Goal: Task Accomplishment & Management: Complete application form

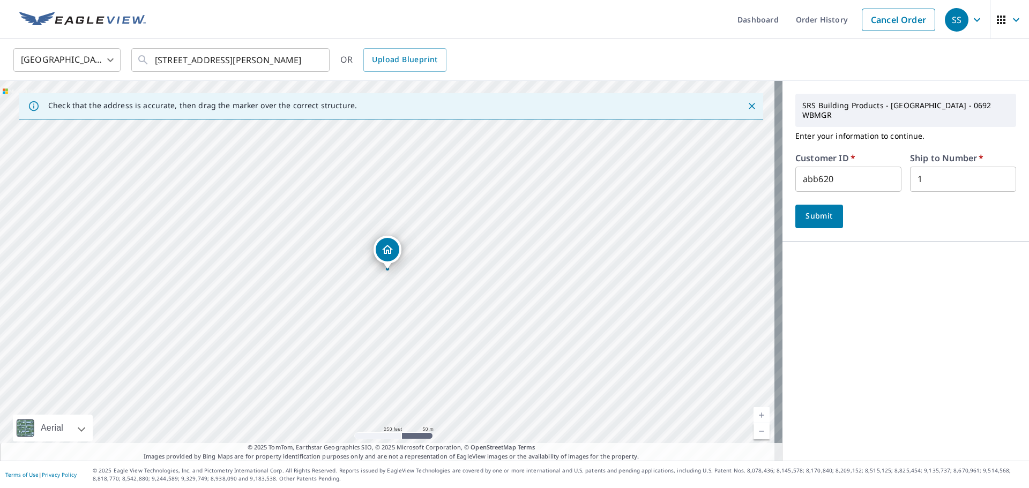
click at [812, 216] on span "Submit" at bounding box center [819, 215] width 31 height 13
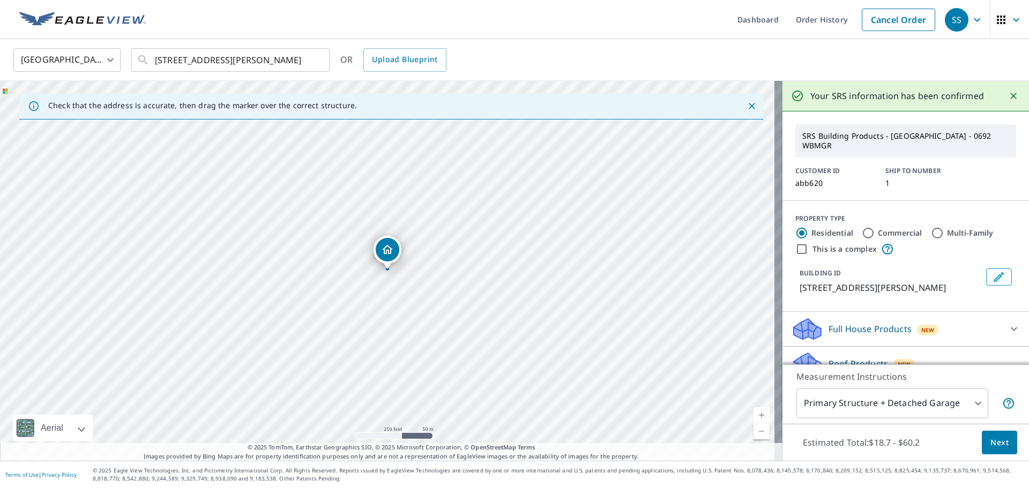
scroll to position [103, 0]
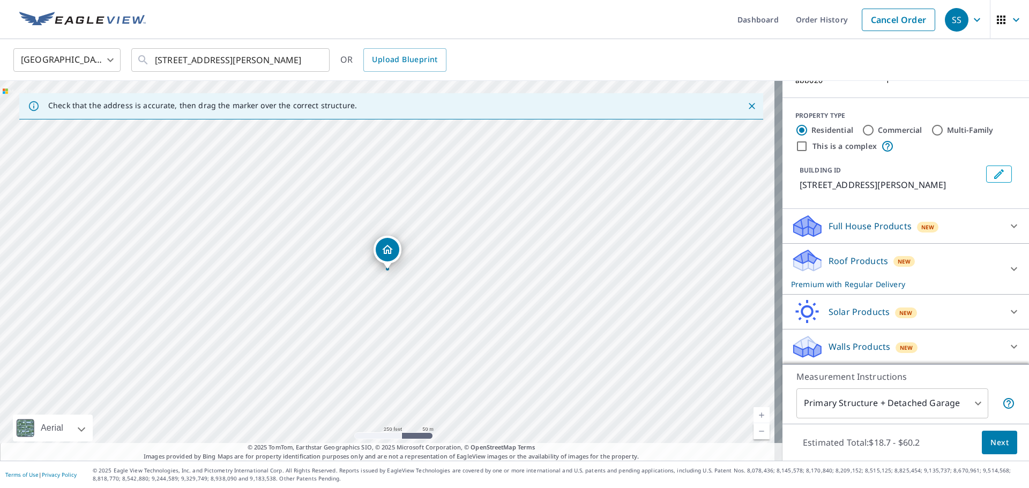
click at [995, 441] on span "Next" at bounding box center [999, 442] width 18 height 13
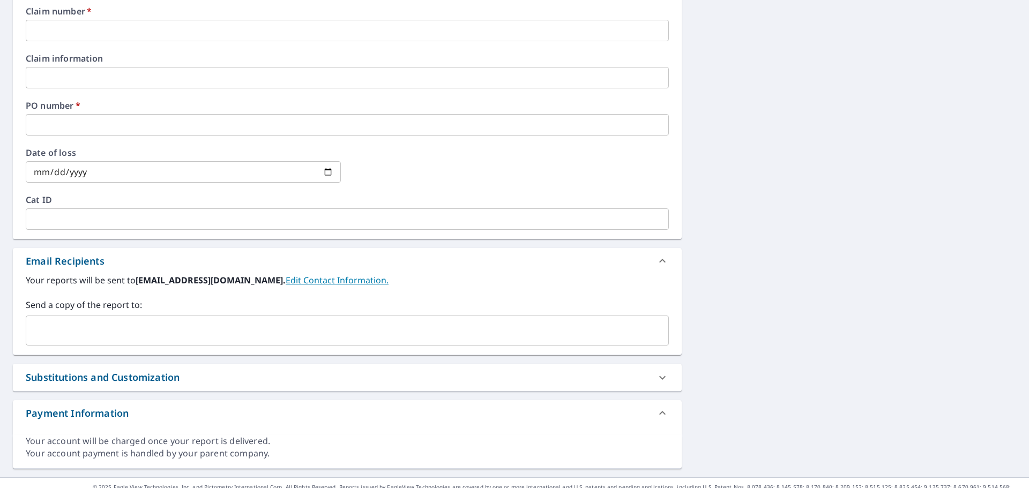
scroll to position [424, 0]
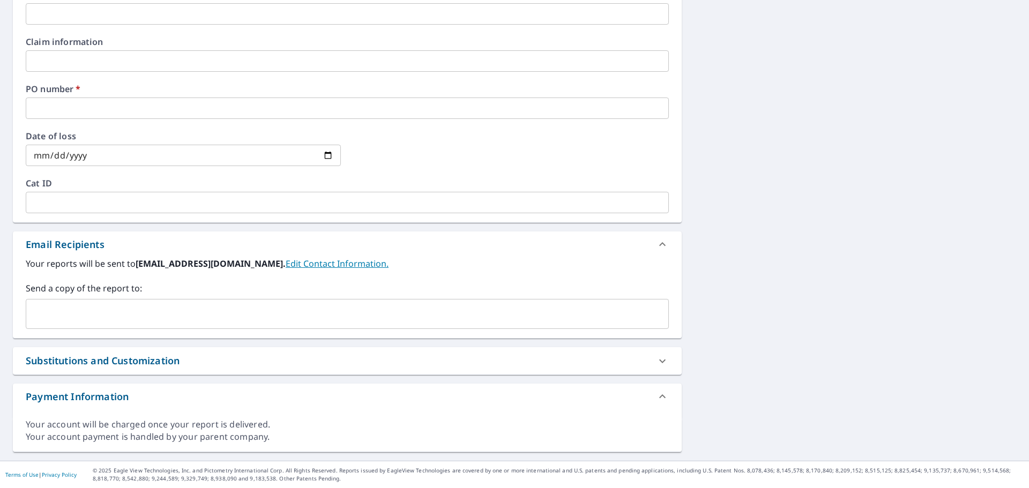
click at [109, 304] on input "text" at bounding box center [339, 314] width 617 height 20
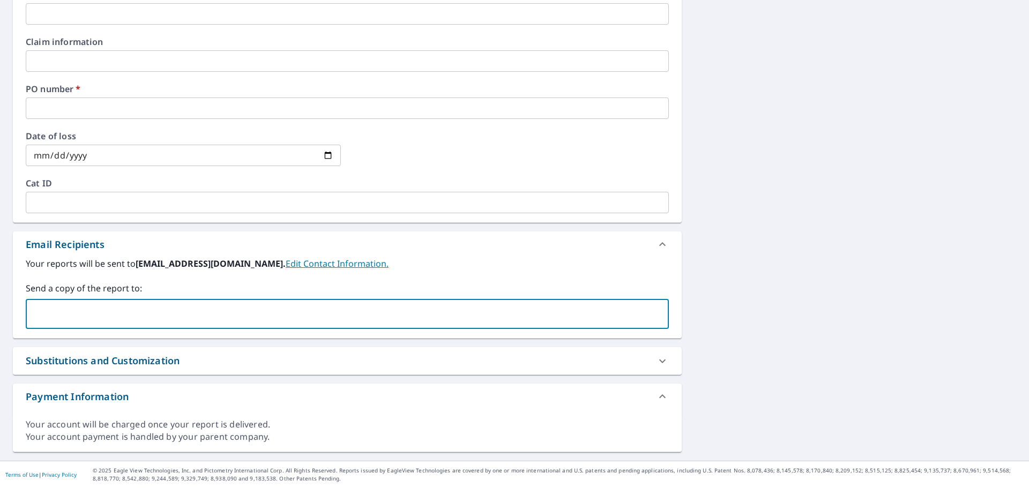
paste input "[EMAIL_ADDRESS][DOMAIN_NAME]"
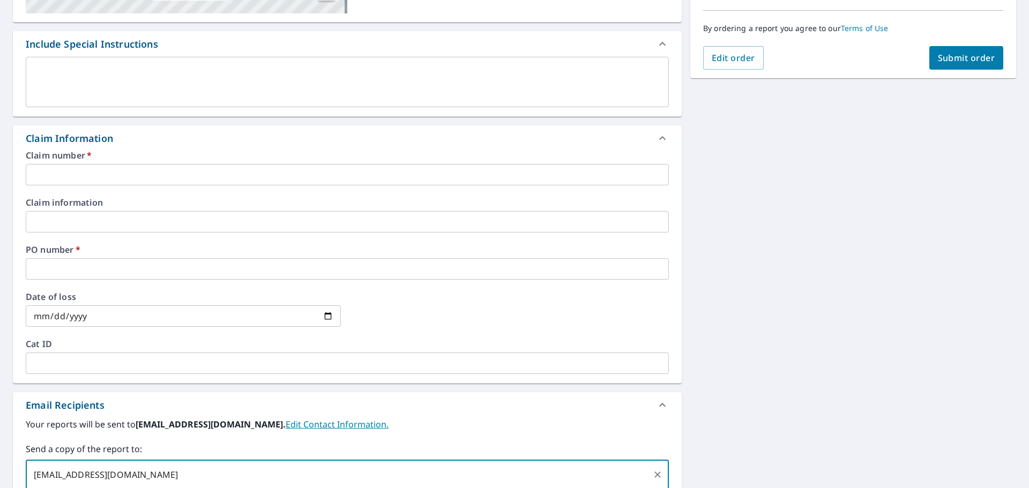
type input "[EMAIL_ADDRESS][DOMAIN_NAME]"
checkbox input "true"
click at [62, 174] on input "text" at bounding box center [347, 174] width 643 height 21
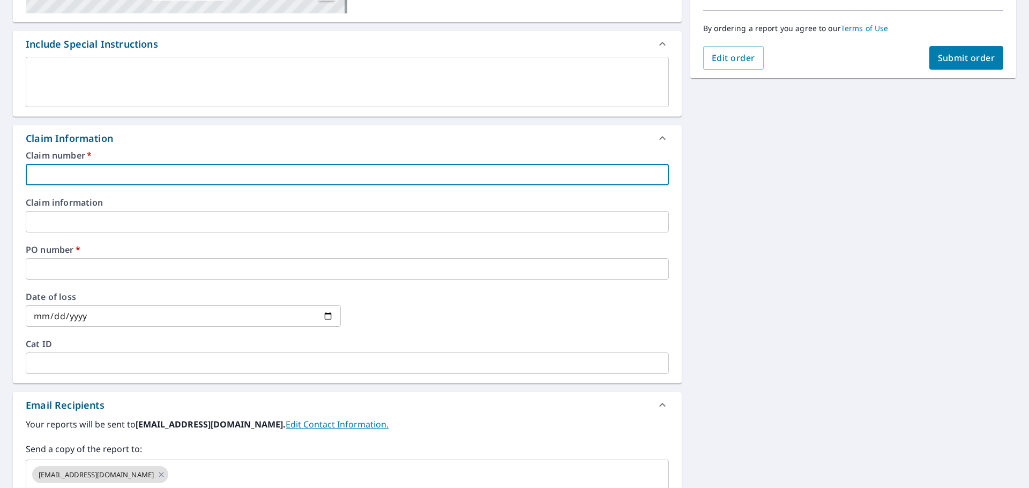
type input "a"
checkbox input "true"
type input "ab"
checkbox input "true"
type input "abb"
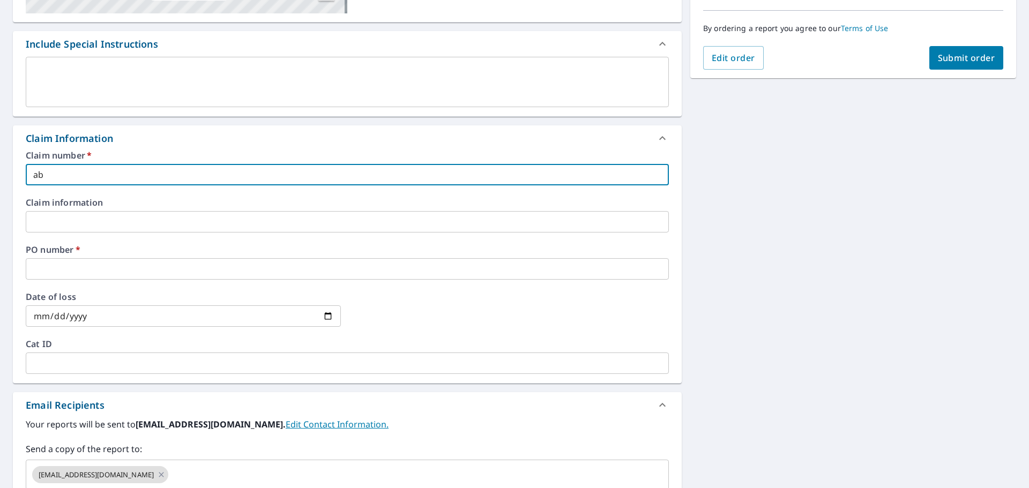
checkbox input "true"
type input "abb6"
checkbox input "true"
type input "abb62"
checkbox input "true"
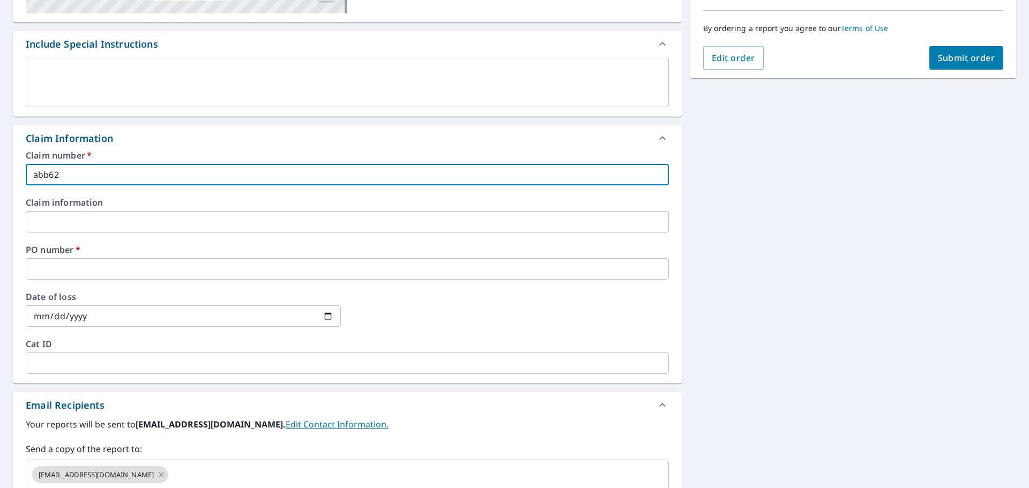
type input "abb620"
checkbox input "true"
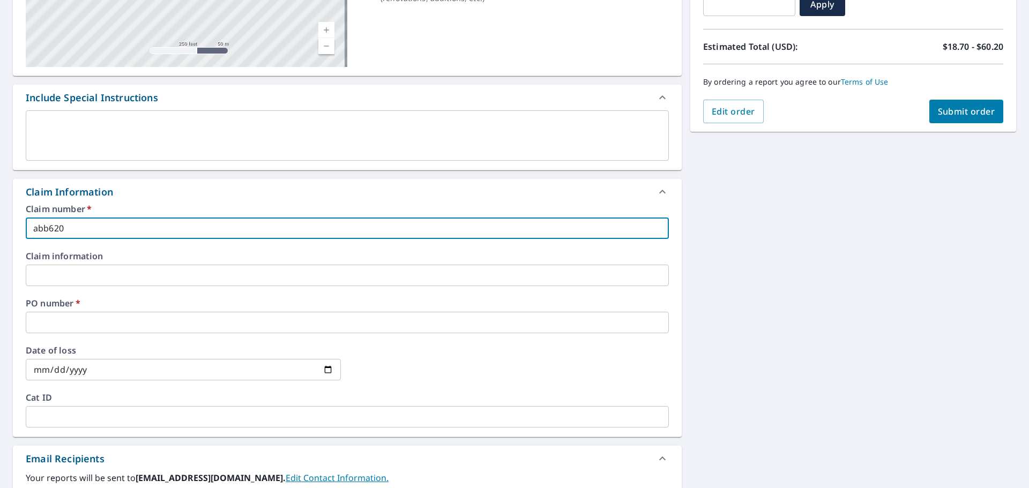
scroll to position [156, 0]
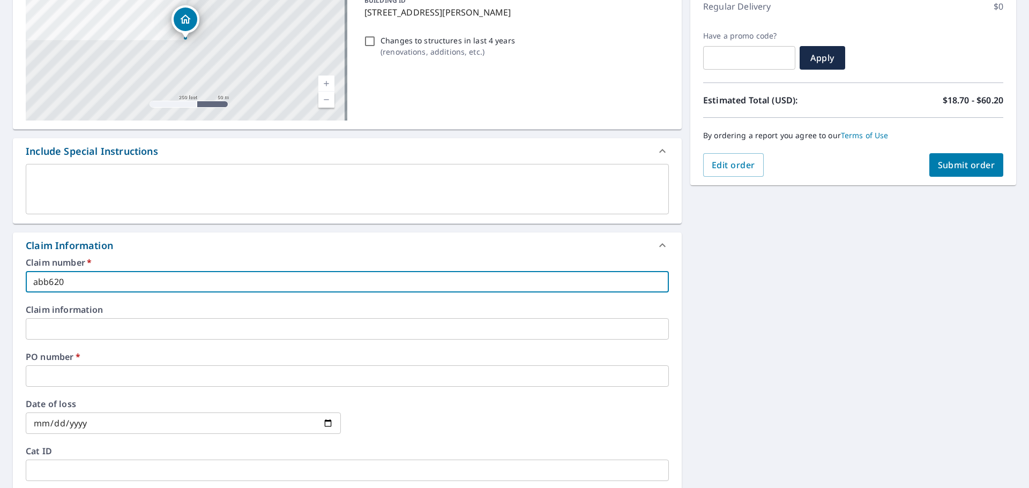
type input "abb620"
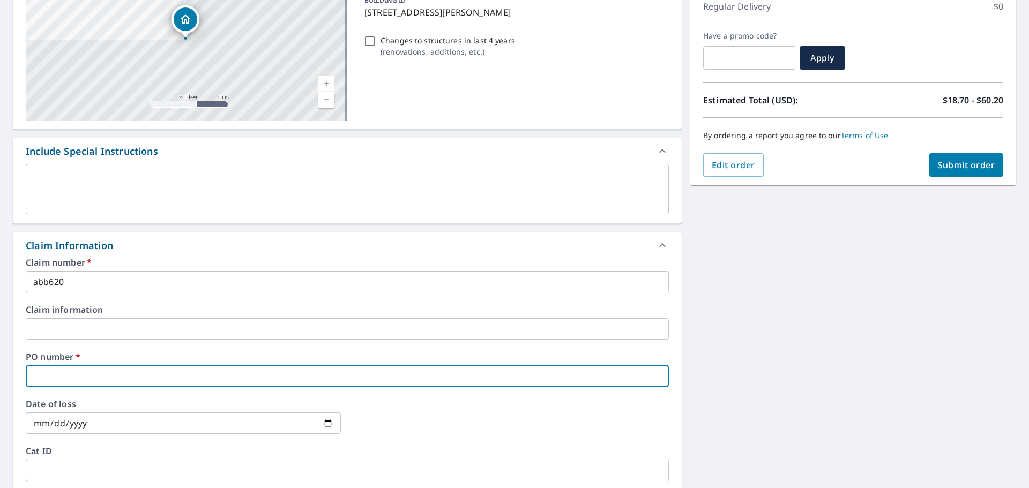
click at [81, 373] on input "text" at bounding box center [347, 375] width 643 height 21
type input "4"
checkbox input "true"
type input "40"
checkbox input "true"
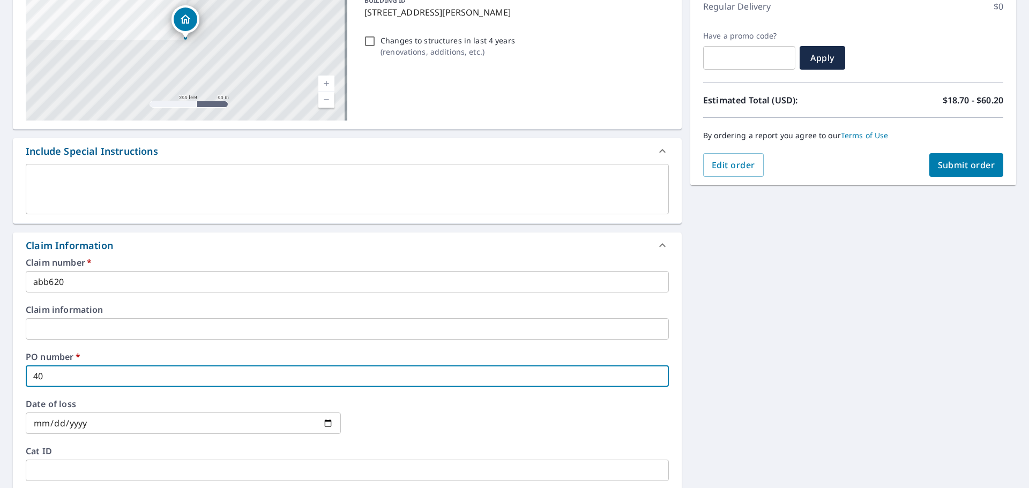
type input "405"
checkbox input "true"
type input "4054"
checkbox input "true"
type input "4054"
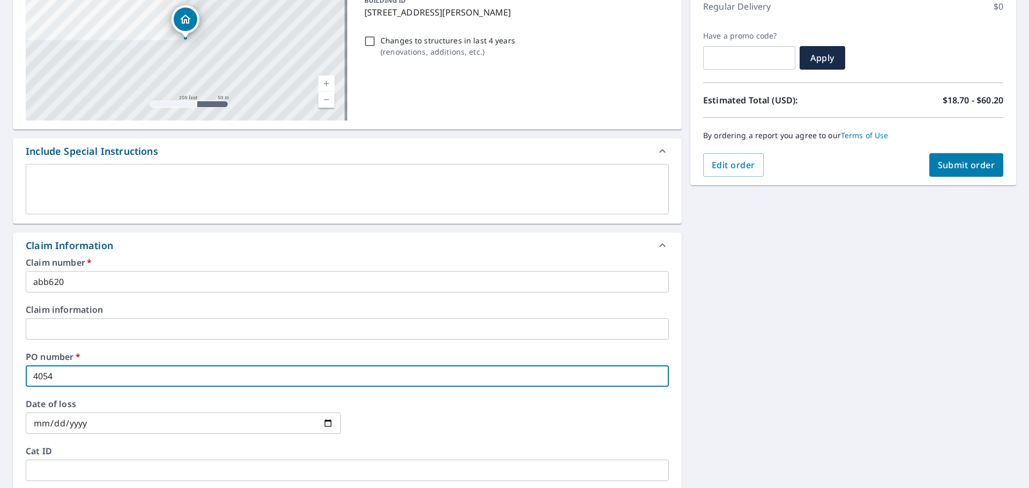
checkbox input "true"
type input "4054 7"
checkbox input "true"
type input "4054 76"
checkbox input "true"
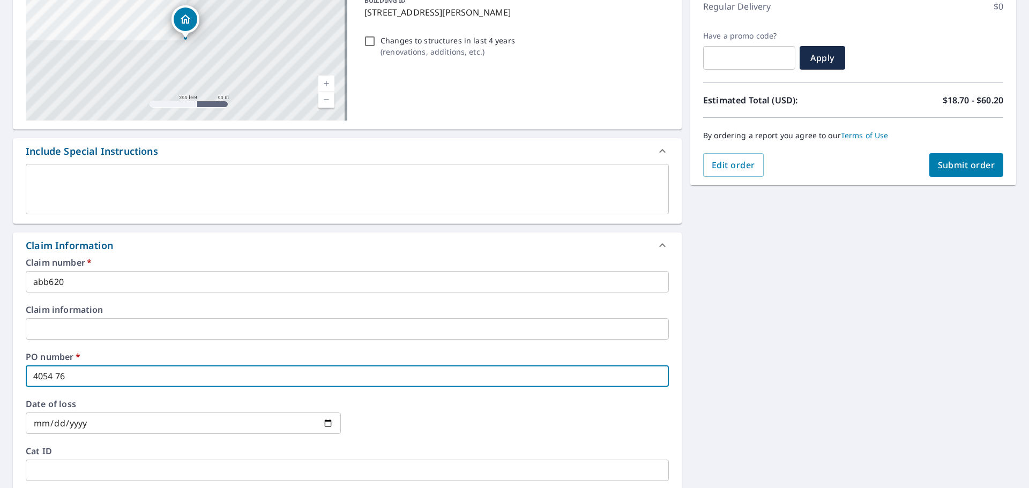
type input "4054 76t"
checkbox input "true"
type input "4054 76th"
checkbox input "true"
type input "4054 76th"
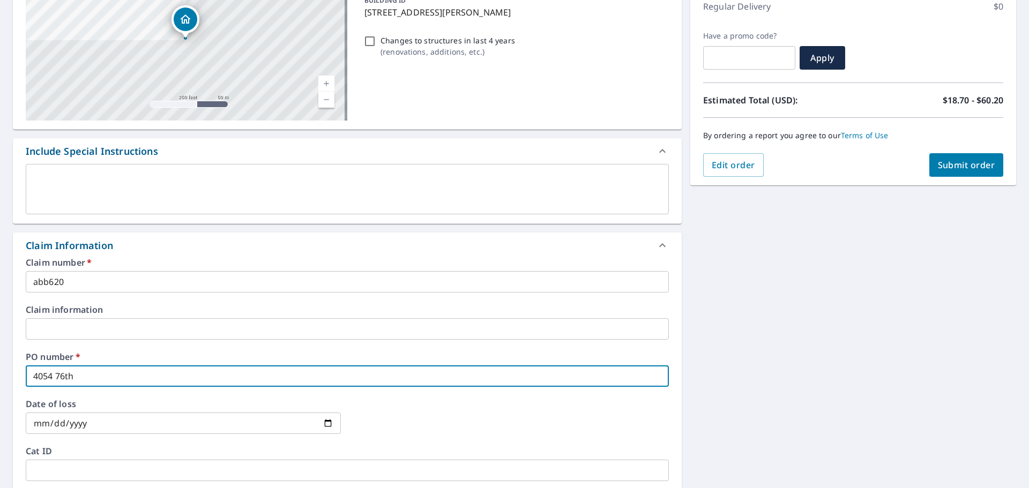
checkbox input "true"
type input "4054 76th s"
checkbox input "true"
type input "[STREET_ADDRESS]"
checkbox input "true"
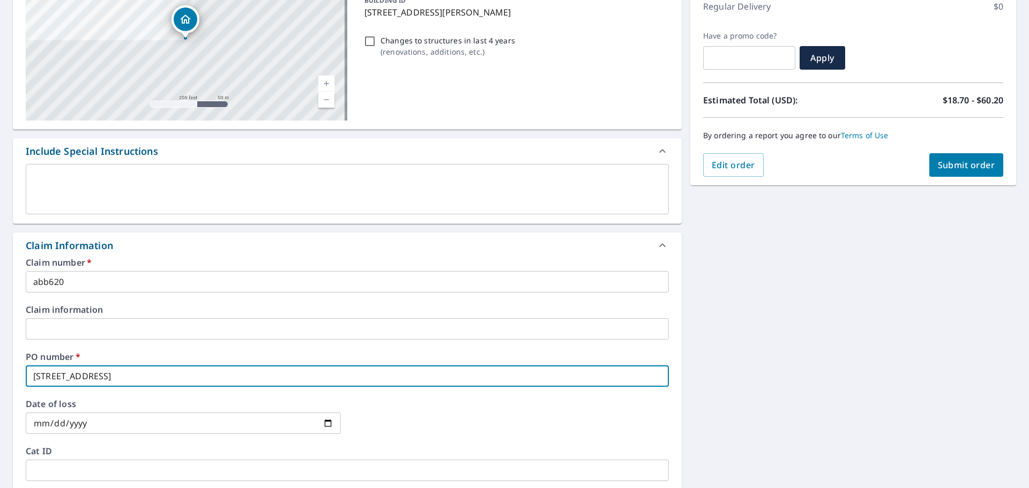
type input "[STREET_ADDRESS]"
checkbox input "true"
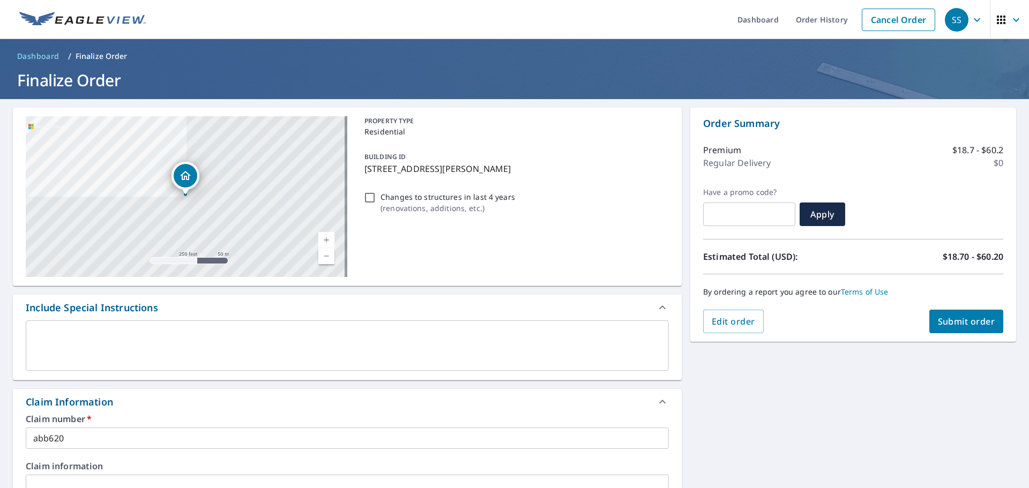
type input "[STREET_ADDRESS]"
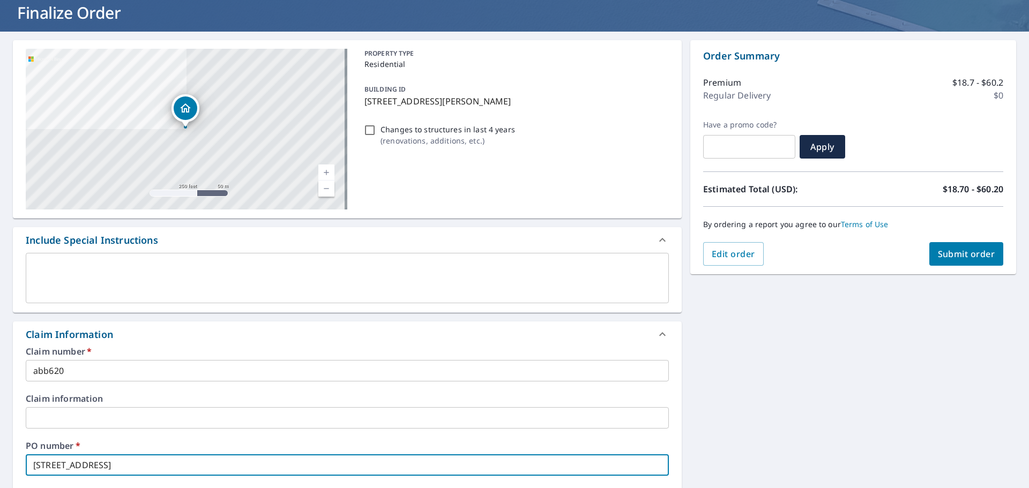
scroll to position [107, 0]
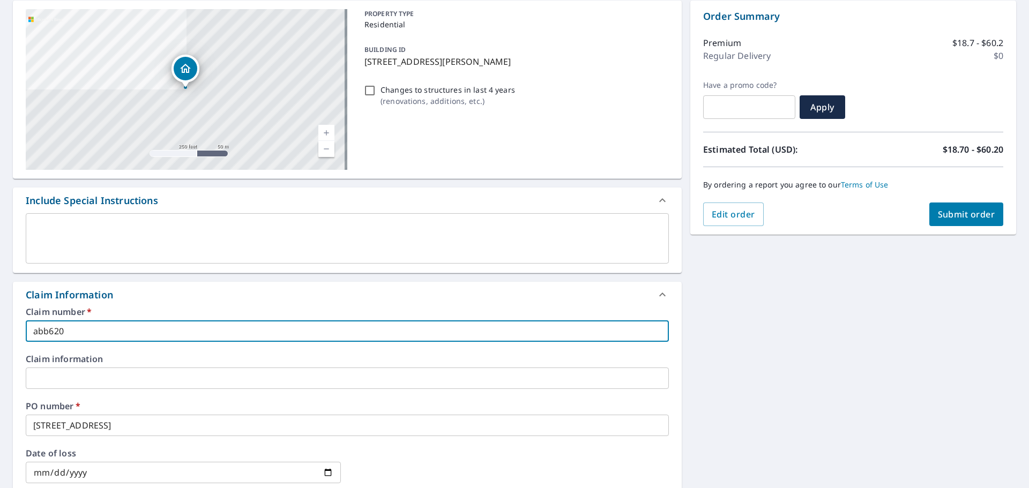
drag, startPoint x: 95, startPoint y: 330, endPoint x: 27, endPoint y: 333, distance: 68.1
click at [27, 333] on input "abb620" at bounding box center [347, 330] width 643 height 21
checkbox input "true"
type input "4"
checkbox input "true"
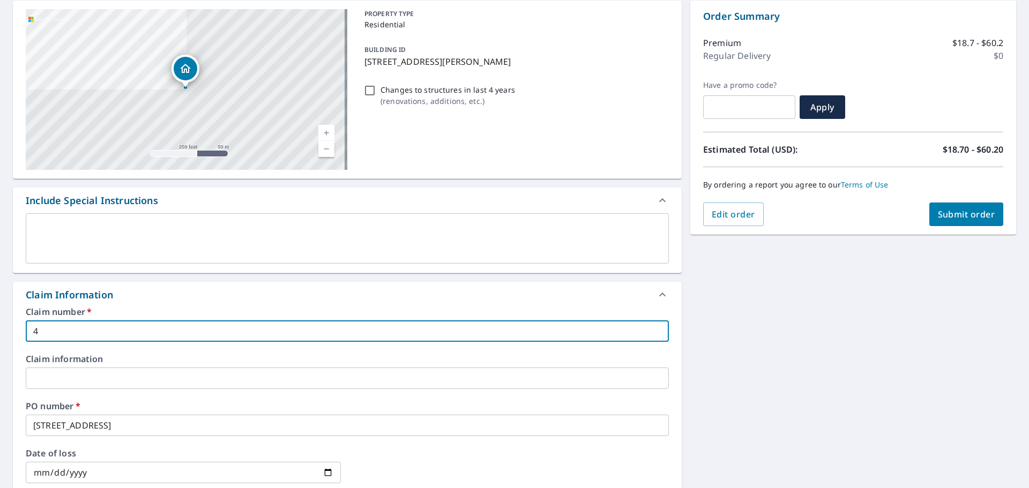
type input "40"
checkbox input "true"
type input "405"
checkbox input "true"
type input "4054"
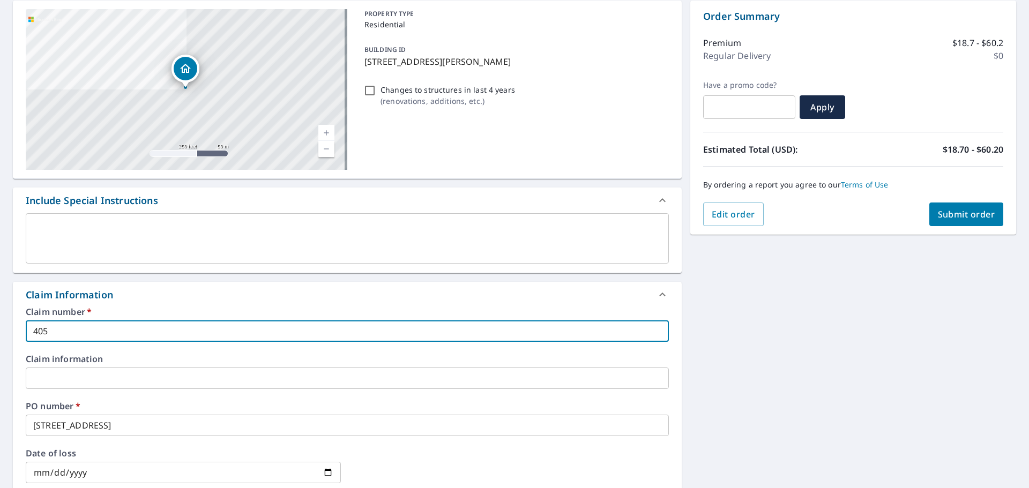
checkbox input "true"
type input "4054"
checkbox input "true"
type input "4054 7"
checkbox input "true"
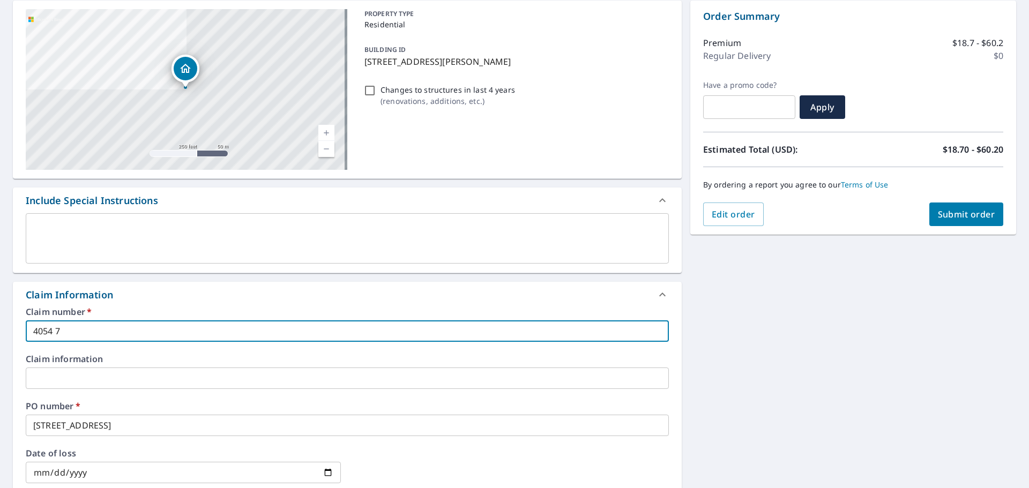
type input "4054 76"
checkbox input "true"
type input "4054 76t"
checkbox input "true"
type input "4054 76th"
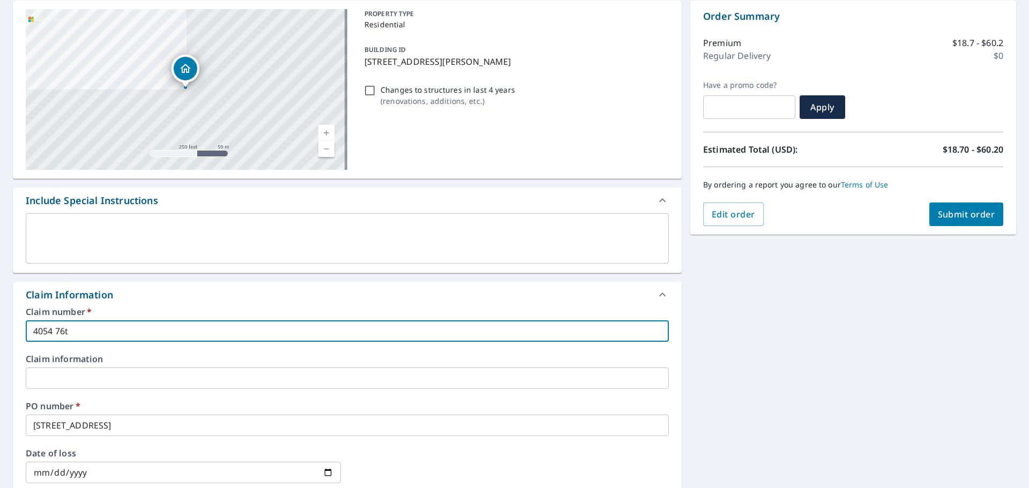
checkbox input "true"
type input "4054 76th"
checkbox input "true"
type input "4054 76th s"
checkbox input "true"
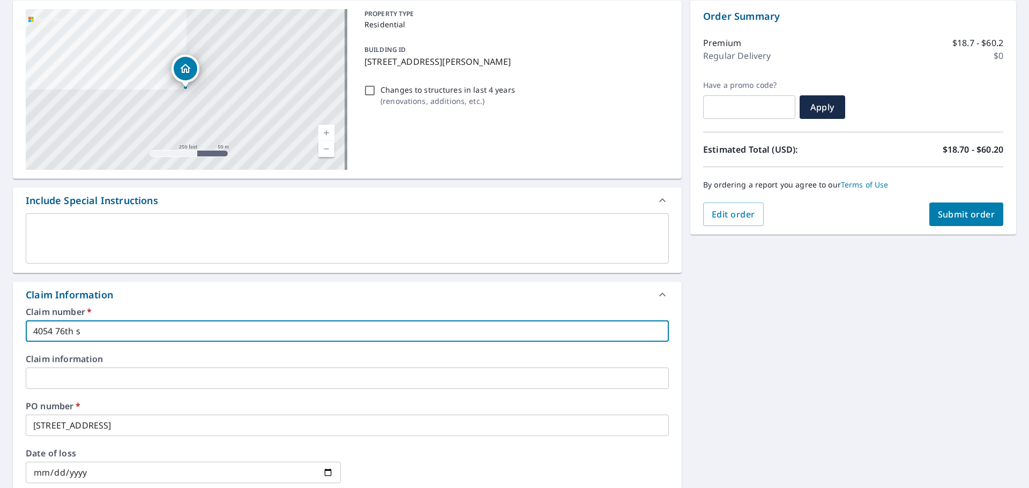
type input "[STREET_ADDRESS]"
checkbox input "true"
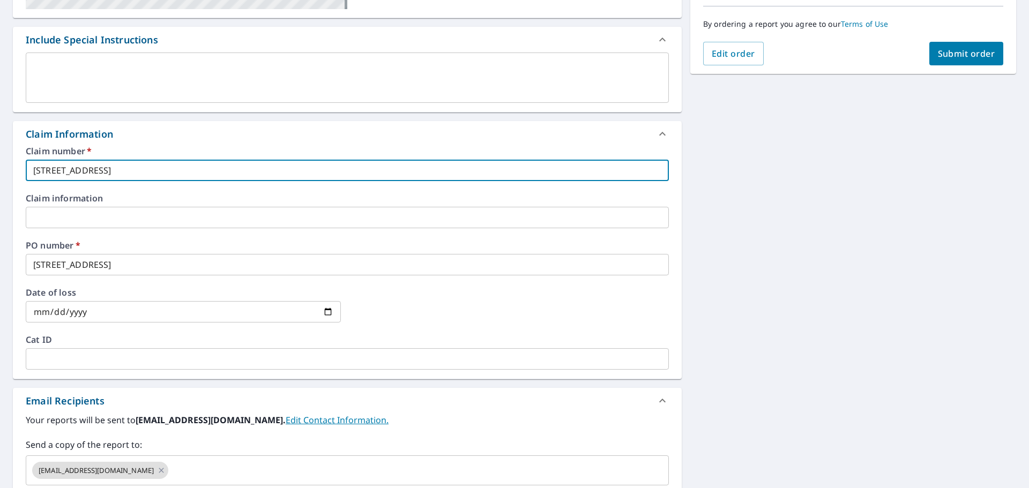
type input "[STREET_ADDRESS]"
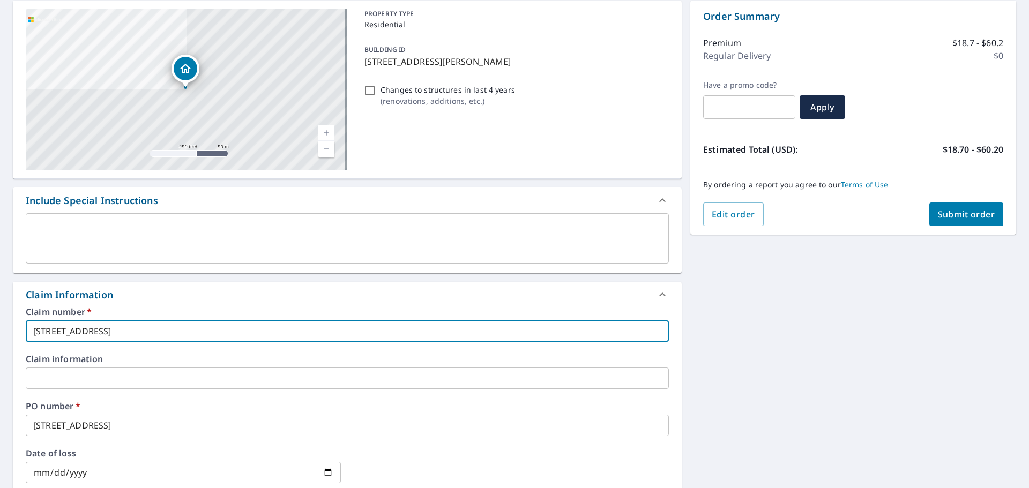
scroll to position [0, 0]
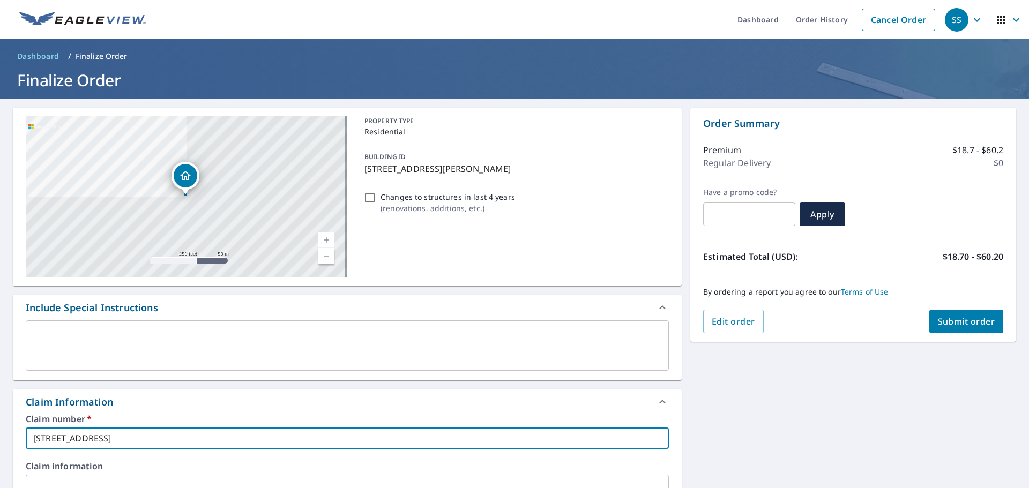
click at [966, 319] on span "Submit order" at bounding box center [965, 322] width 57 height 12
checkbox input "true"
